Goal: Navigation & Orientation: Find specific page/section

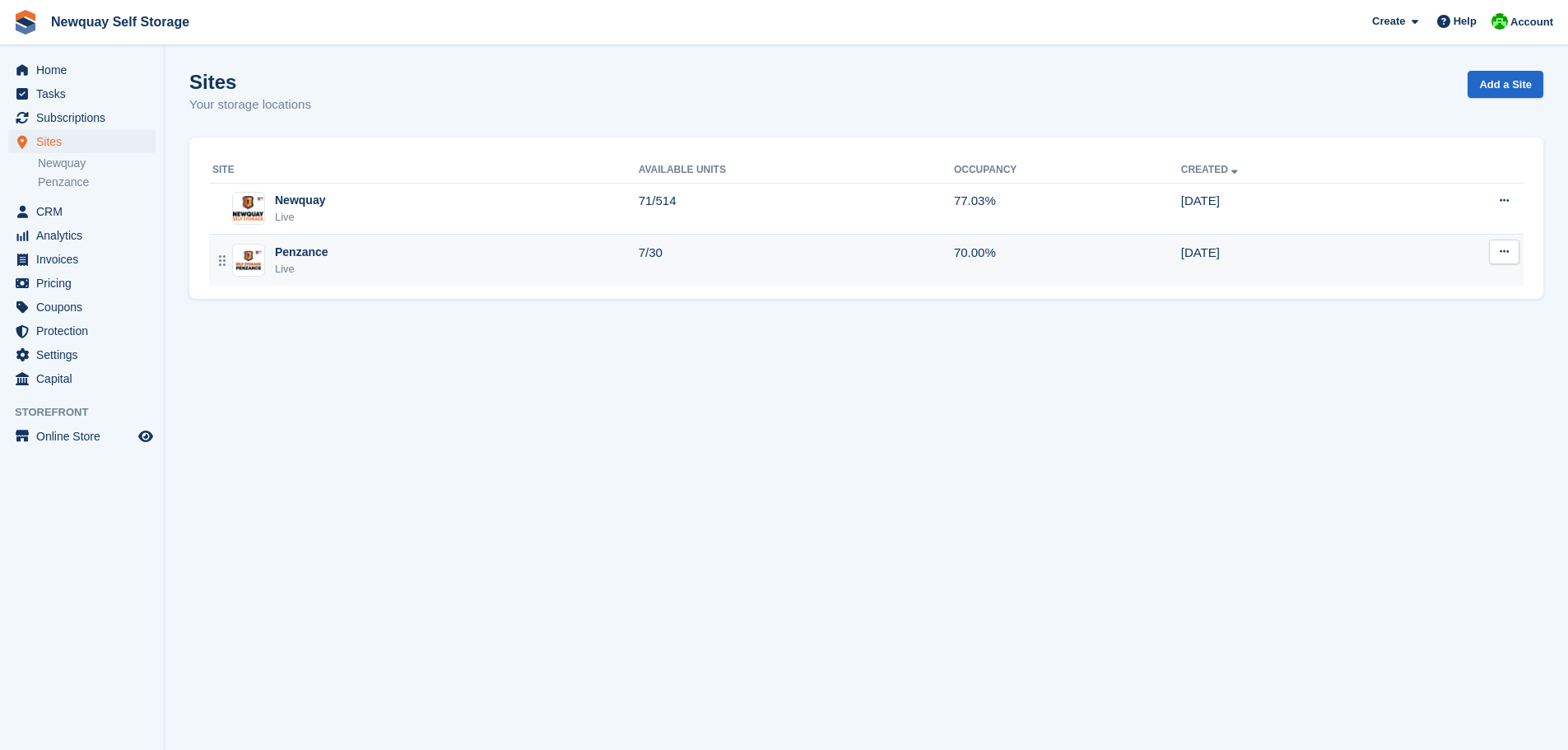
click at [320, 260] on div "Penzance" at bounding box center [301, 252] width 53 height 17
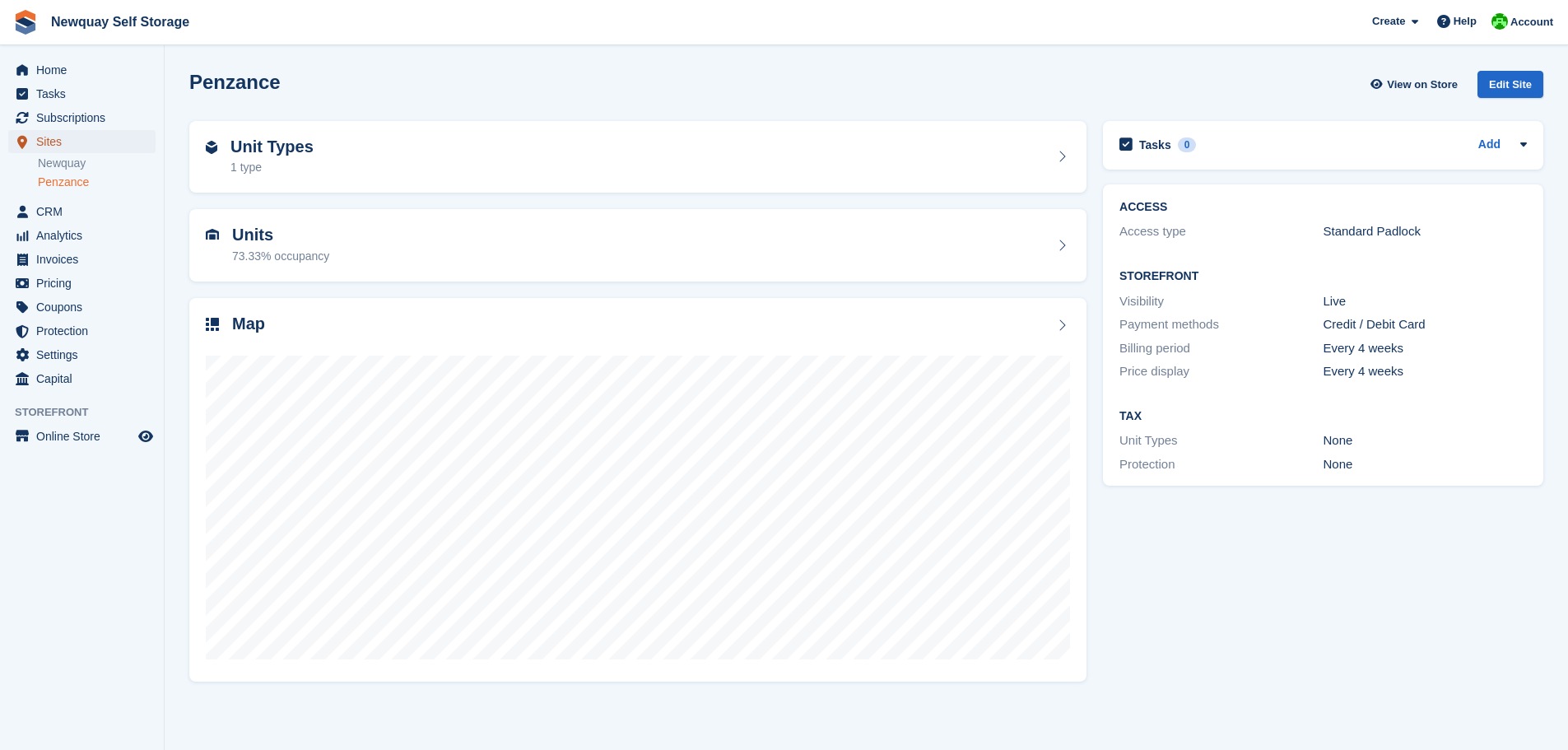
click at [47, 144] on span "Sites" at bounding box center [86, 141] width 99 height 23
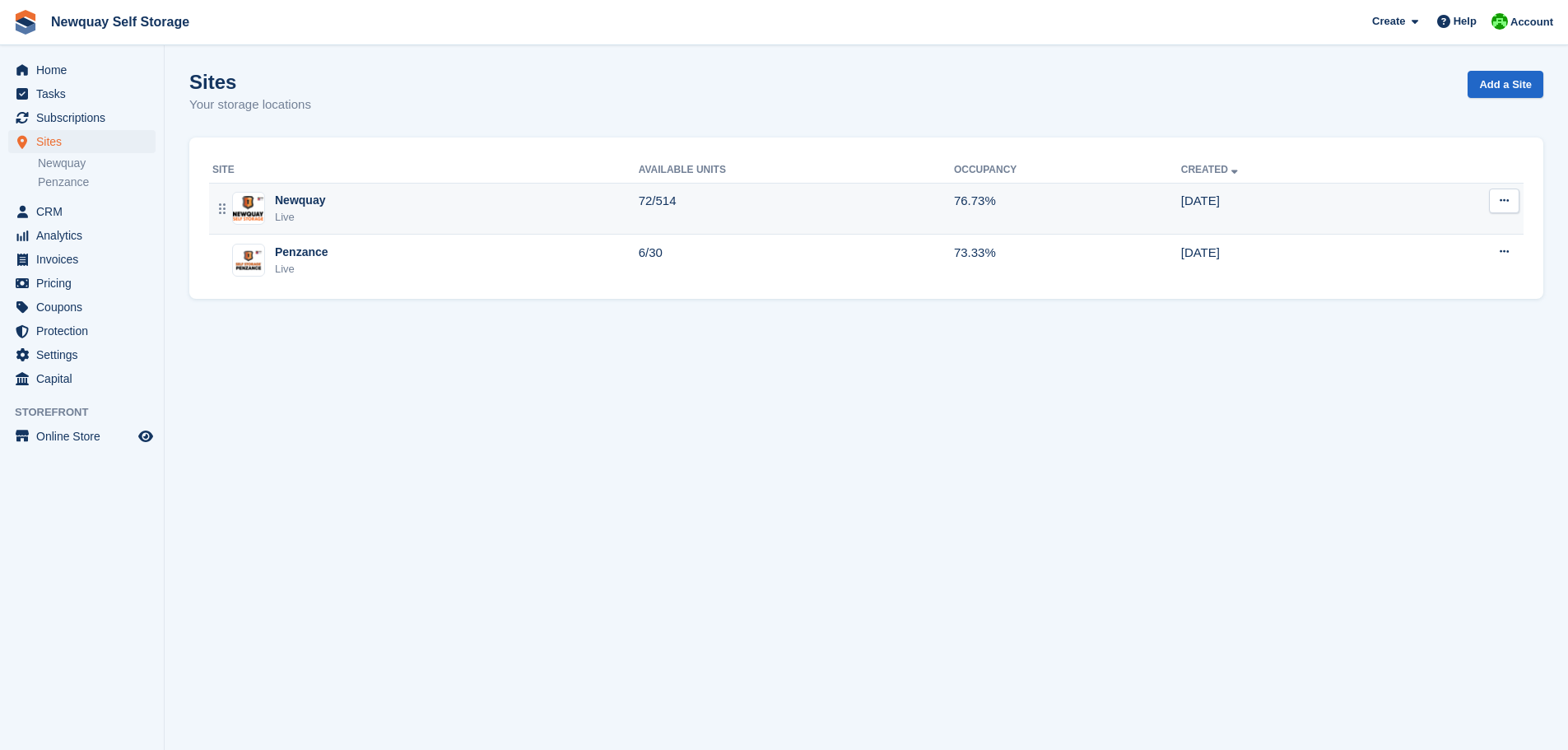
click at [319, 213] on div "Live" at bounding box center [300, 218] width 50 height 17
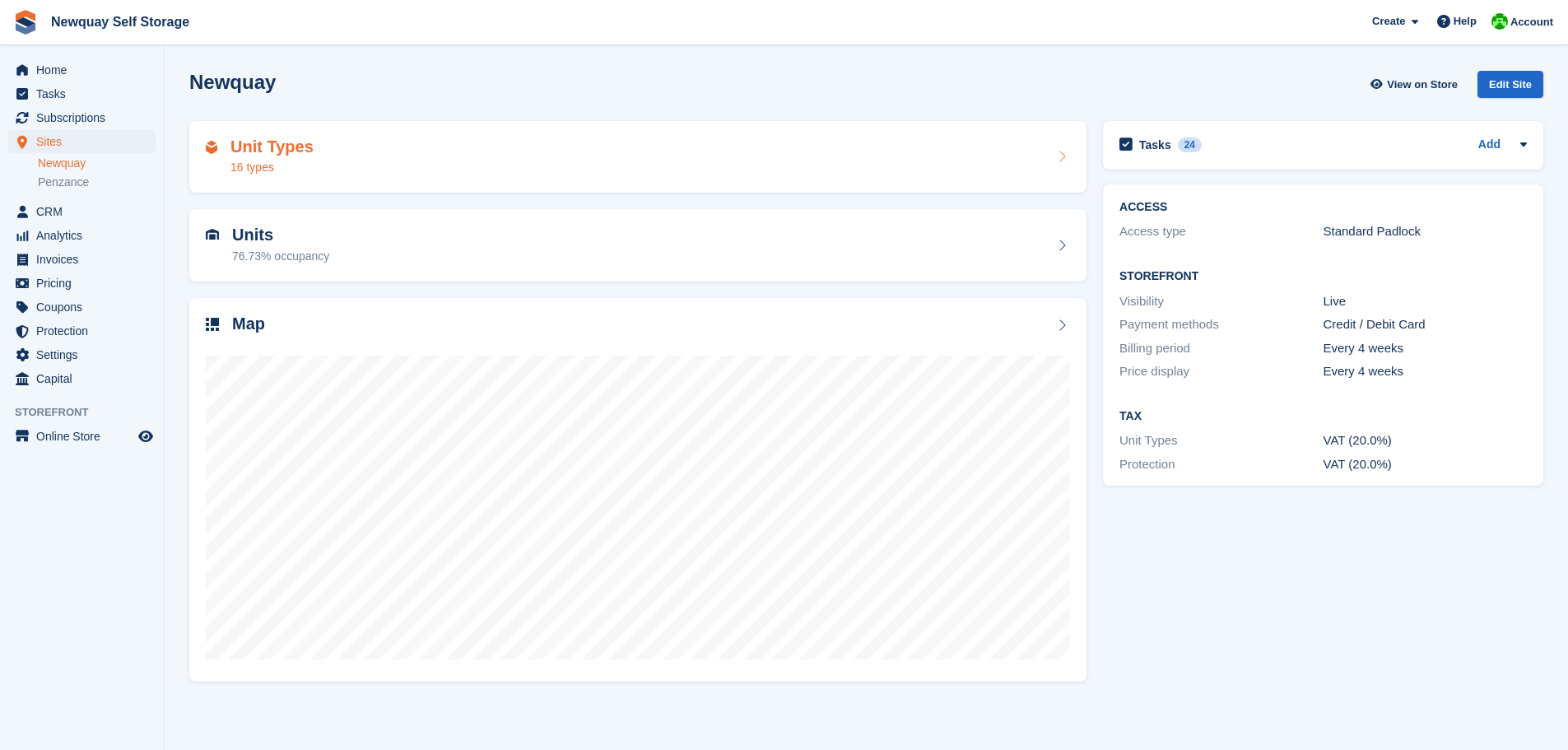
click at [281, 162] on div "16 types" at bounding box center [271, 167] width 83 height 17
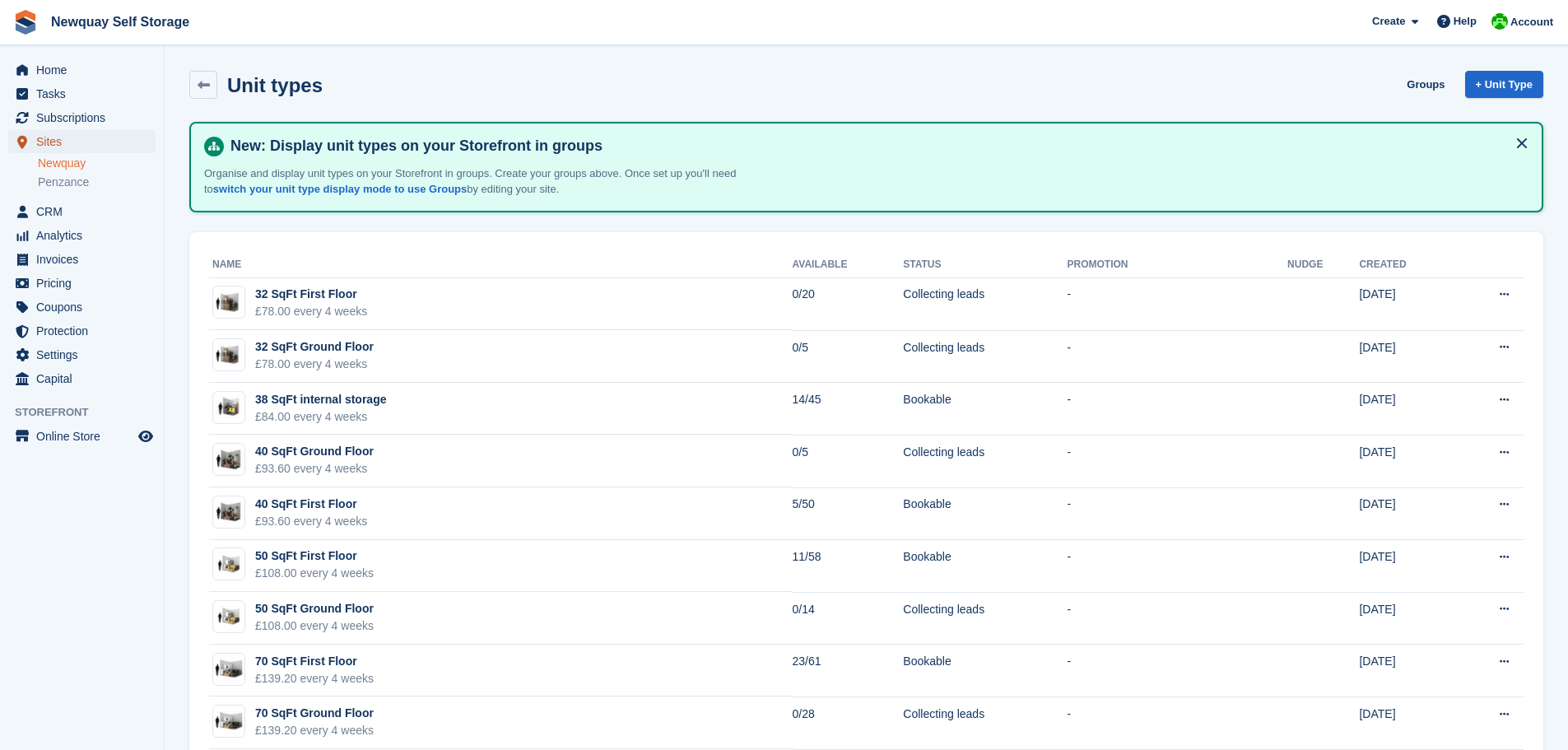
click at [62, 139] on span "Sites" at bounding box center [86, 141] width 99 height 23
